Goal: Find specific page/section

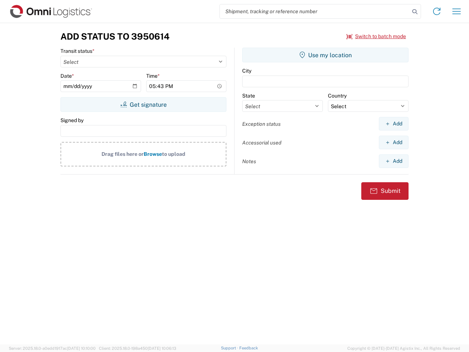
click at [315, 11] on input "search" at bounding box center [315, 11] width 190 height 14
click at [415, 12] on icon at bounding box center [415, 12] width 10 height 10
click at [437, 11] on icon at bounding box center [437, 11] width 12 height 12
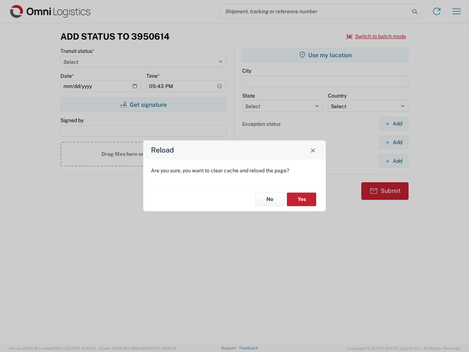
click at [376, 36] on div "Reload Are you sure, you want to clear cache and reload the page? No Yes" at bounding box center [234, 176] width 469 height 352
click at [143, 104] on div "Reload Are you sure, you want to clear cache and reload the page? No Yes" at bounding box center [234, 176] width 469 height 352
click at [325, 55] on div "Reload Are you sure, you want to clear cache and reload the page? No Yes" at bounding box center [234, 176] width 469 height 352
click at [394, 123] on div "Reload Are you sure, you want to clear cache and reload the page? No Yes" at bounding box center [234, 176] width 469 height 352
click at [394, 142] on div "Reload Are you sure, you want to clear cache and reload the page? No Yes" at bounding box center [234, 176] width 469 height 352
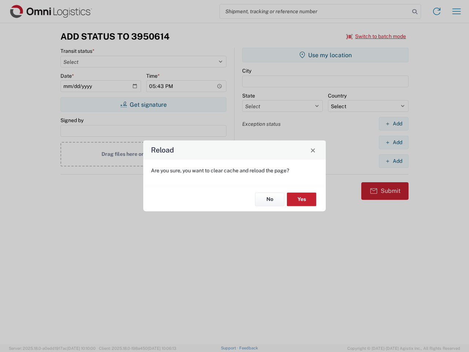
click at [394, 161] on div "Reload Are you sure, you want to clear cache and reload the page? No Yes" at bounding box center [234, 176] width 469 height 352
